Goal: Transaction & Acquisition: Purchase product/service

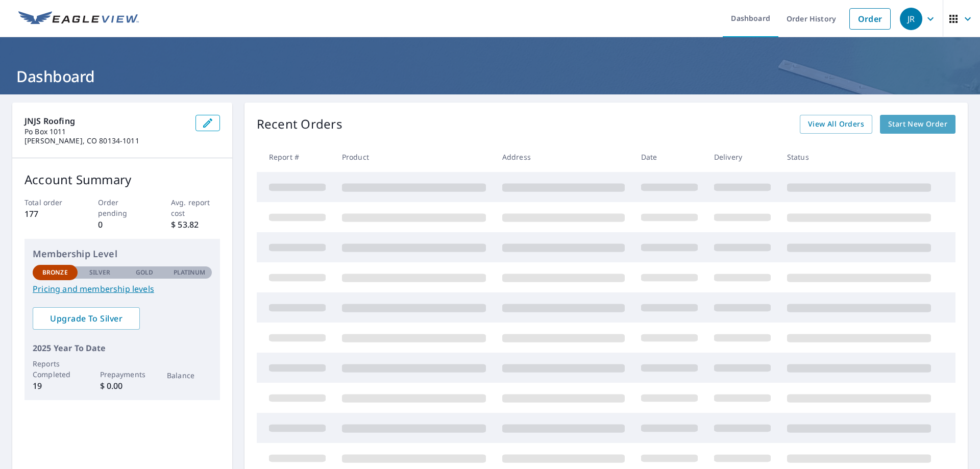
click at [905, 128] on span "Start New Order" at bounding box center [917, 124] width 59 height 13
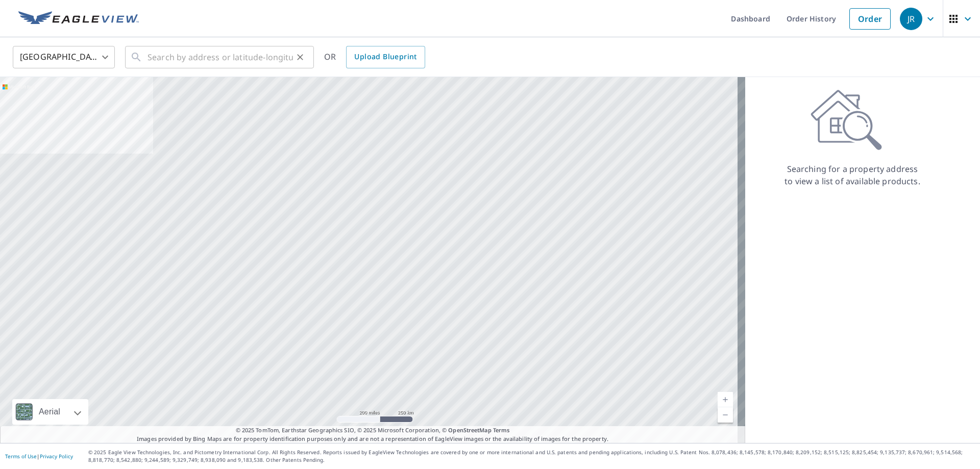
click at [141, 58] on icon at bounding box center [136, 57] width 12 height 12
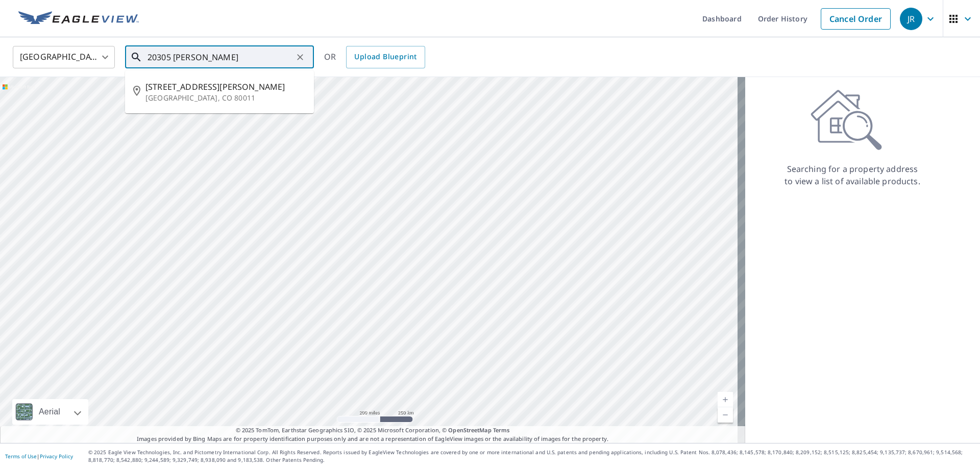
click at [214, 92] on span "[STREET_ADDRESS][PERSON_NAME]" at bounding box center [225, 87] width 160 height 12
type input "[STREET_ADDRESS][PERSON_NAME][PERSON_NAME]"
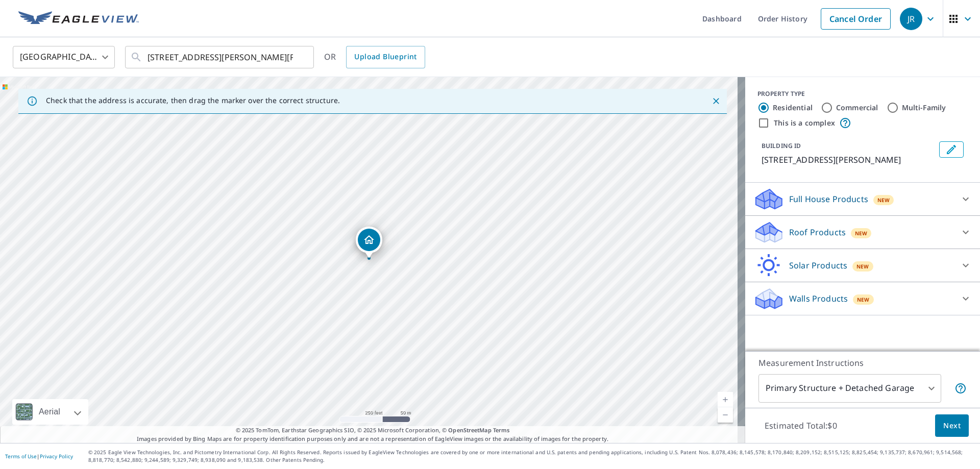
click at [718, 400] on link "Current Level 17, Zoom In" at bounding box center [724, 399] width 15 height 15
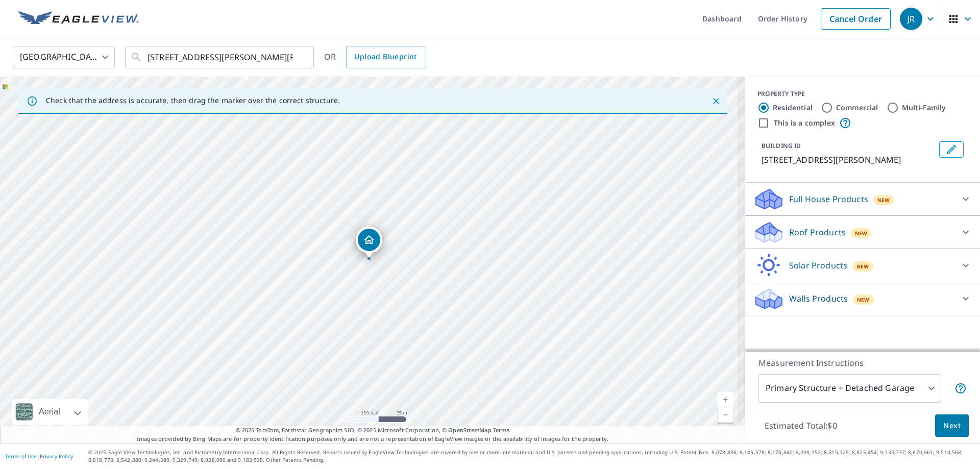
click at [718, 400] on link "Current Level 18, Zoom In" at bounding box center [724, 399] width 15 height 15
click at [718, 400] on link "Current Level 19, Zoom In" at bounding box center [724, 399] width 15 height 15
click at [718, 400] on link "Current Level 19, Zoom In Disabled" at bounding box center [724, 399] width 15 height 15
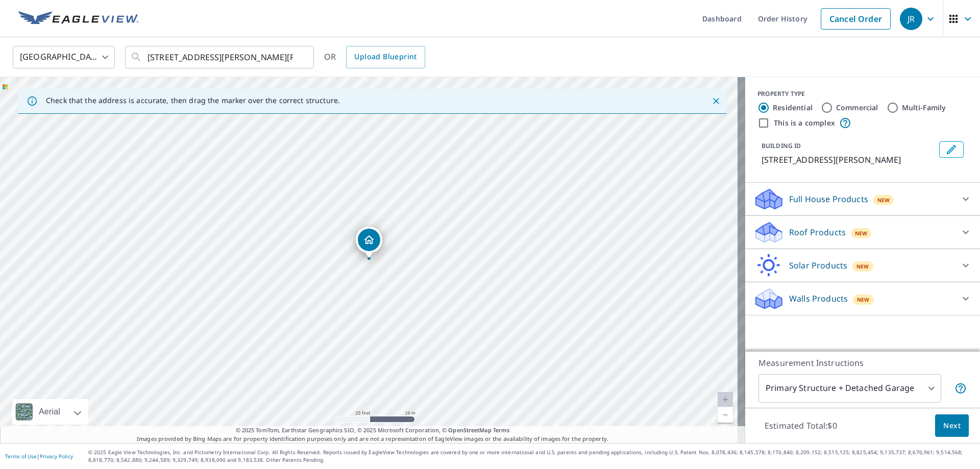
click at [718, 400] on link "Current Level 20, Zoom In Disabled" at bounding box center [724, 399] width 15 height 15
click at [718, 415] on link "Current Level 20, Zoom Out" at bounding box center [724, 414] width 15 height 15
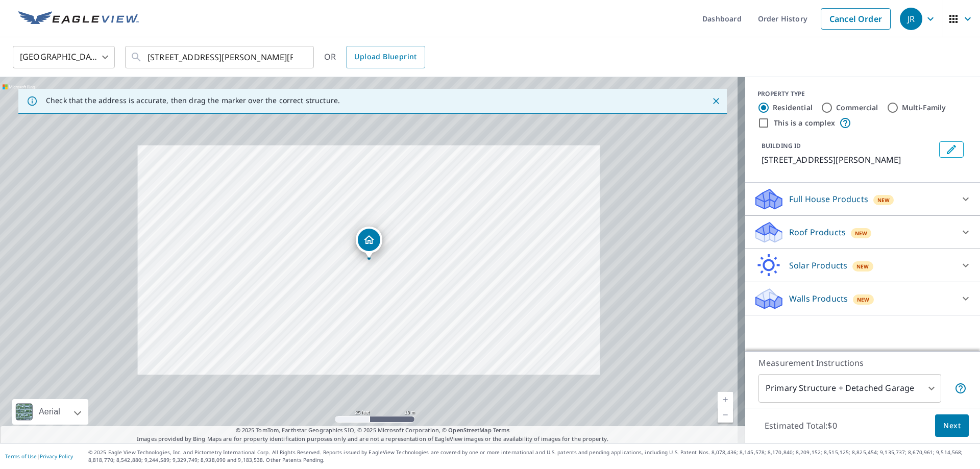
click at [718, 415] on link "Current Level 20, Zoom Out" at bounding box center [724, 414] width 15 height 15
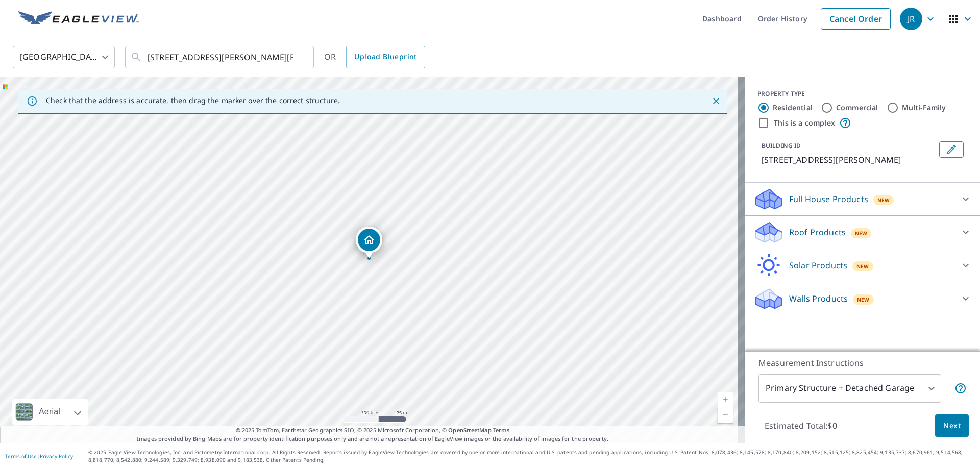
click at [723, 418] on link "Current Level 18, Zoom Out" at bounding box center [724, 414] width 15 height 15
click at [769, 235] on icon at bounding box center [769, 236] width 26 height 12
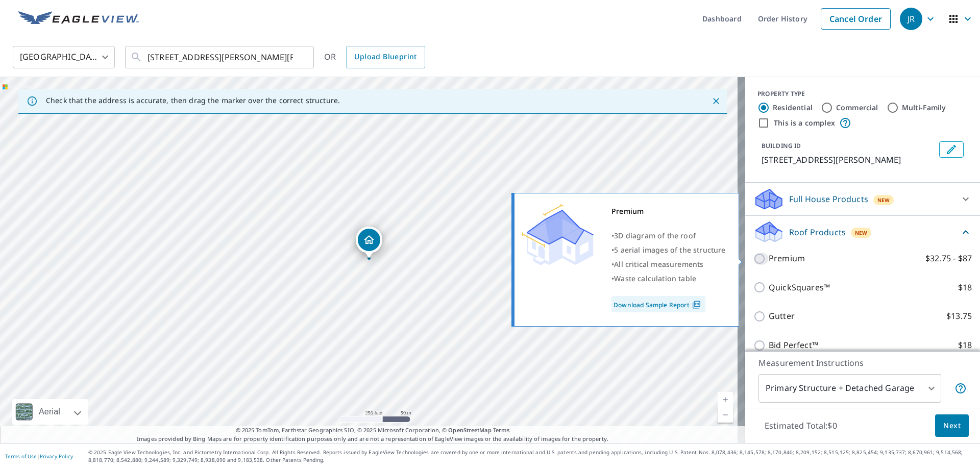
click at [754, 257] on input "Premium $32.75 - $87" at bounding box center [760, 259] width 15 height 12
checkbox input "true"
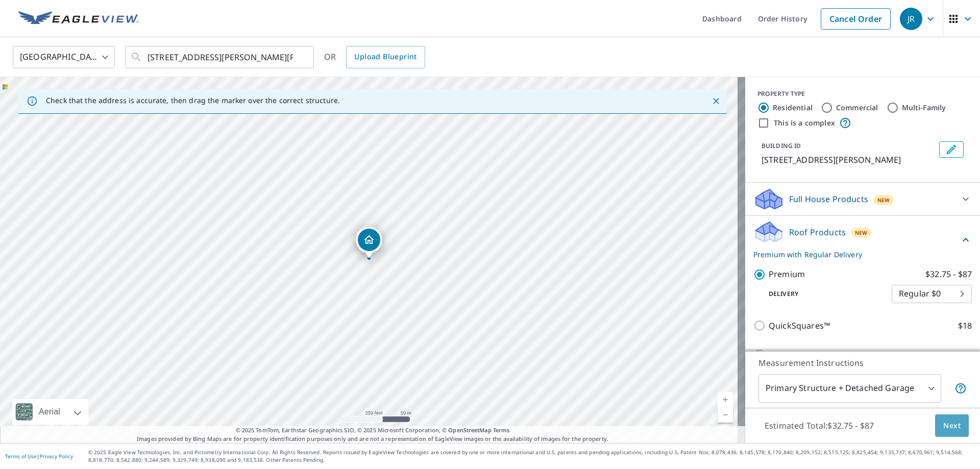
click at [953, 423] on button "Next" at bounding box center [952, 425] width 34 height 23
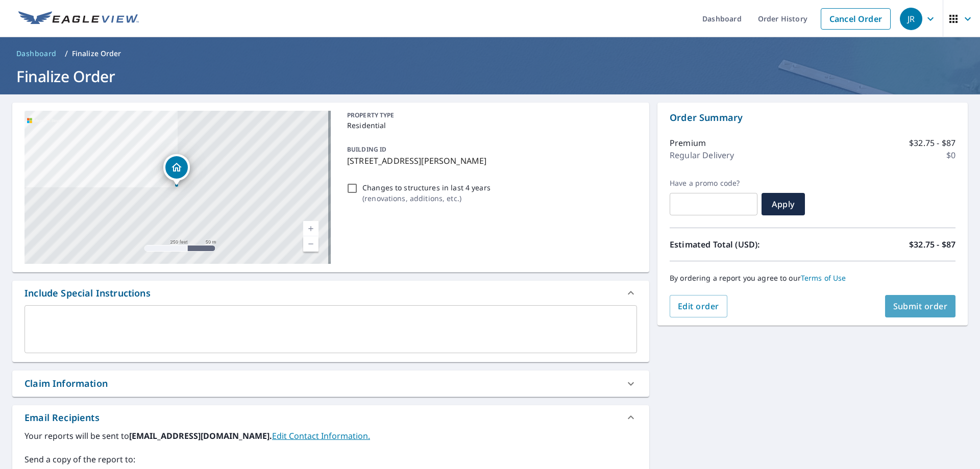
click at [912, 304] on span "Submit order" at bounding box center [920, 306] width 55 height 11
